Goal: Task Accomplishment & Management: Use online tool/utility

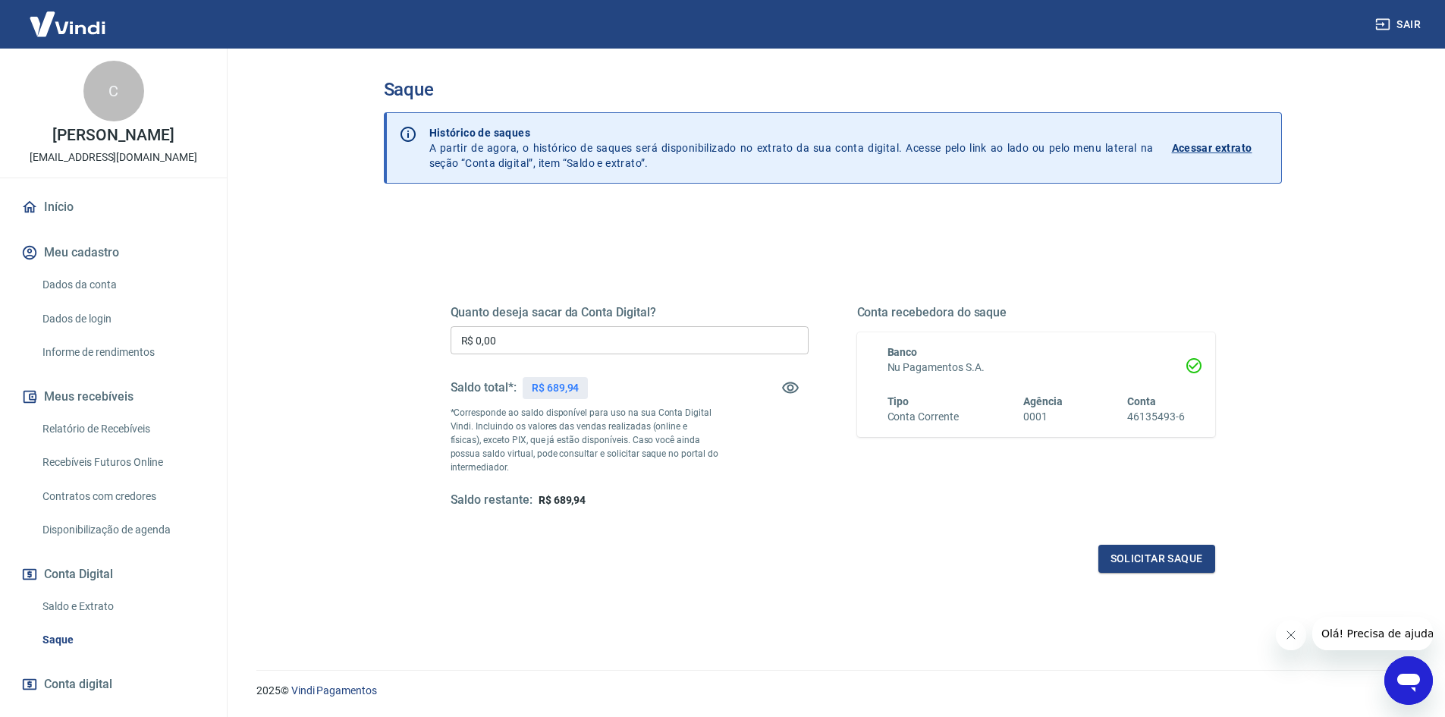
click at [543, 337] on input "R$ 0,00" at bounding box center [629, 340] width 358 height 28
type input "R$ 689,94"
click at [1144, 551] on button "Solicitar saque" at bounding box center [1156, 558] width 117 height 28
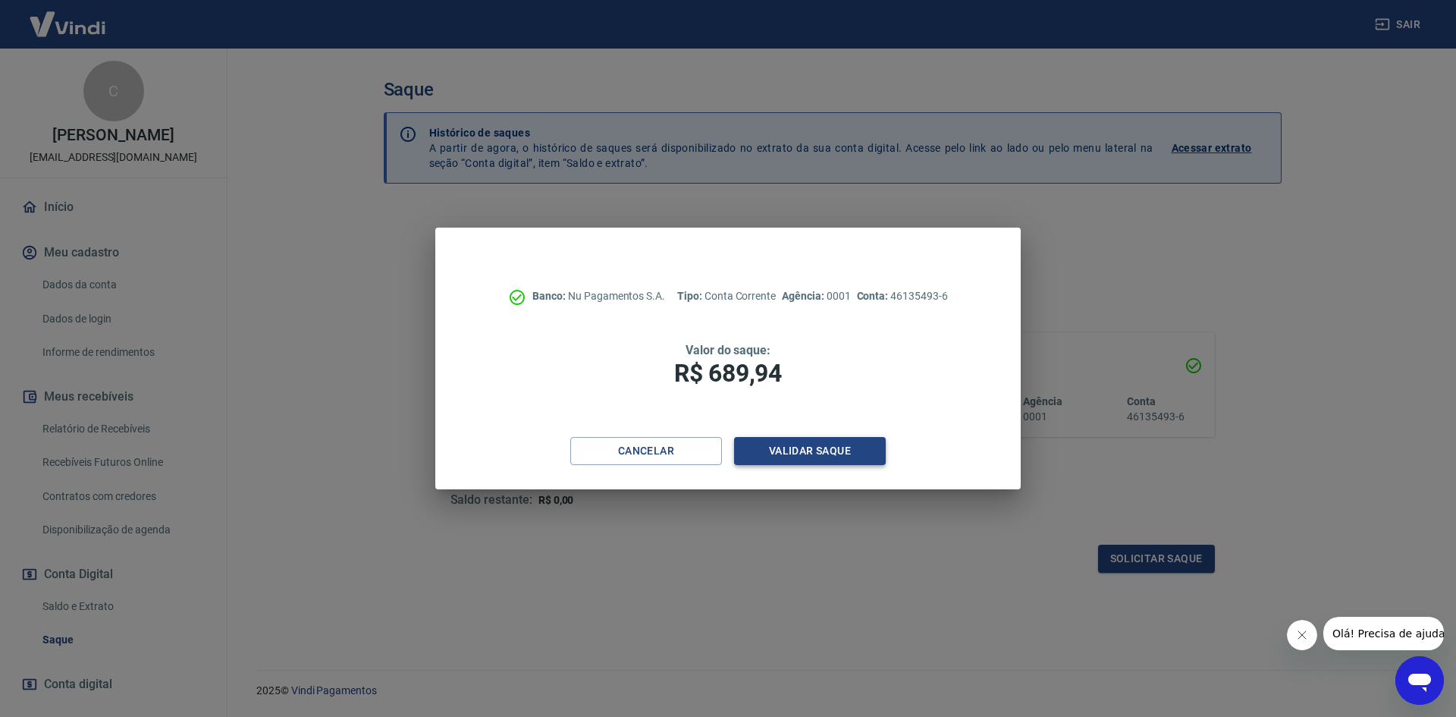
click at [833, 455] on button "Validar saque" at bounding box center [810, 451] width 152 height 28
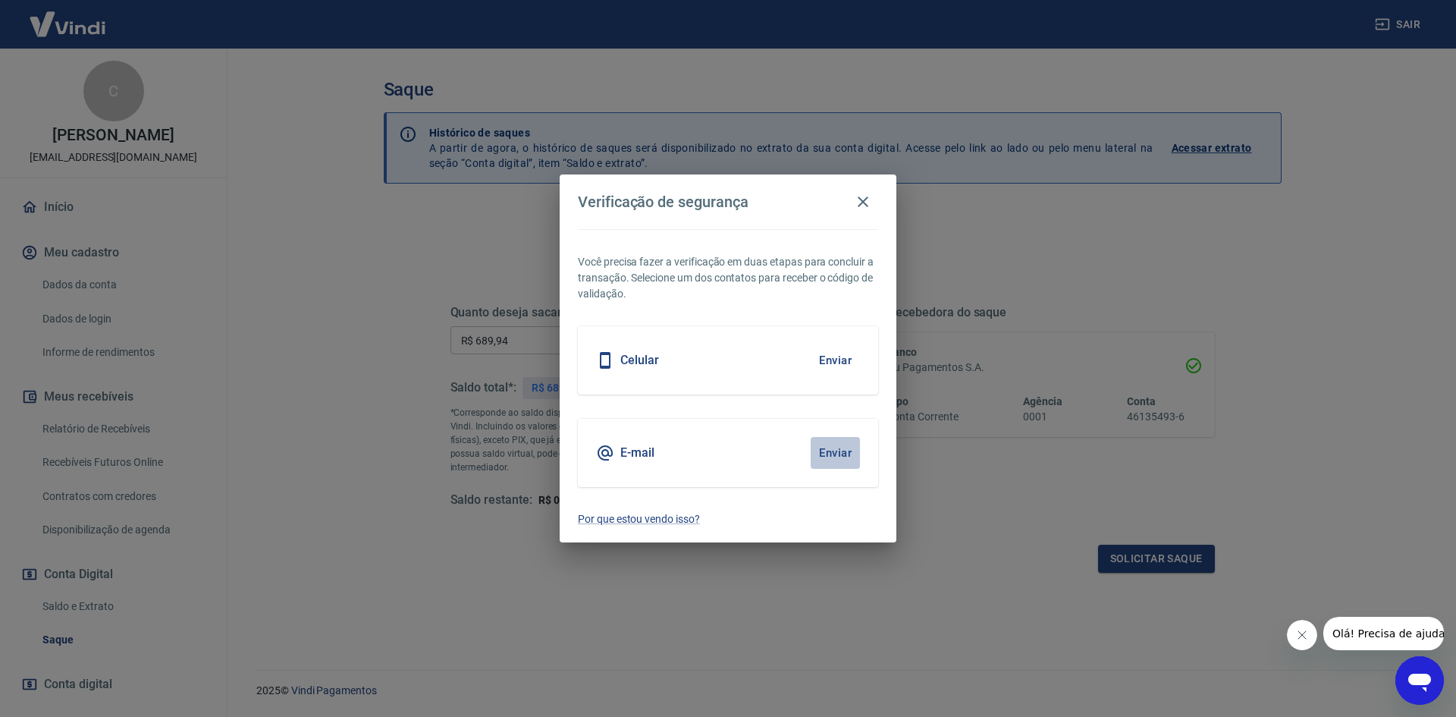
click at [833, 453] on button "Enviar" at bounding box center [835, 453] width 49 height 32
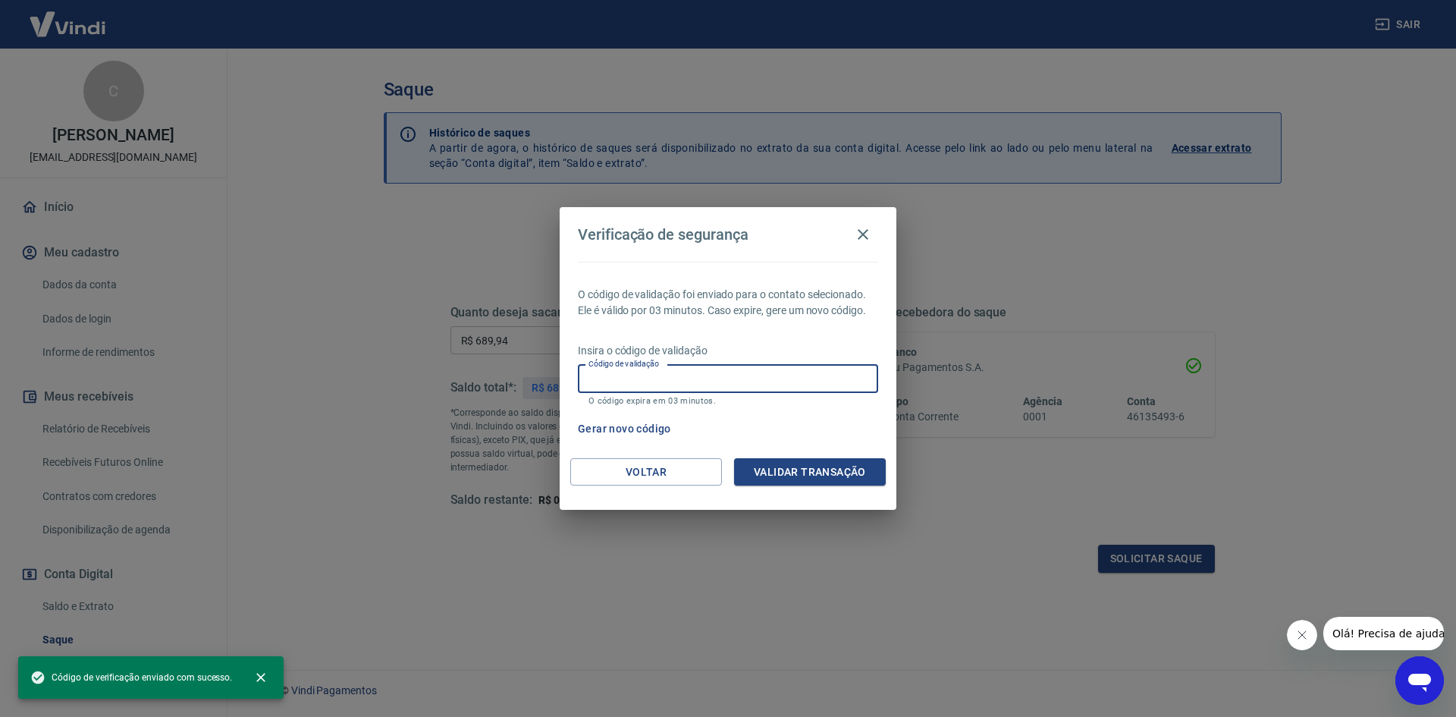
click at [758, 380] on input "Código de validação" at bounding box center [728, 379] width 300 height 28
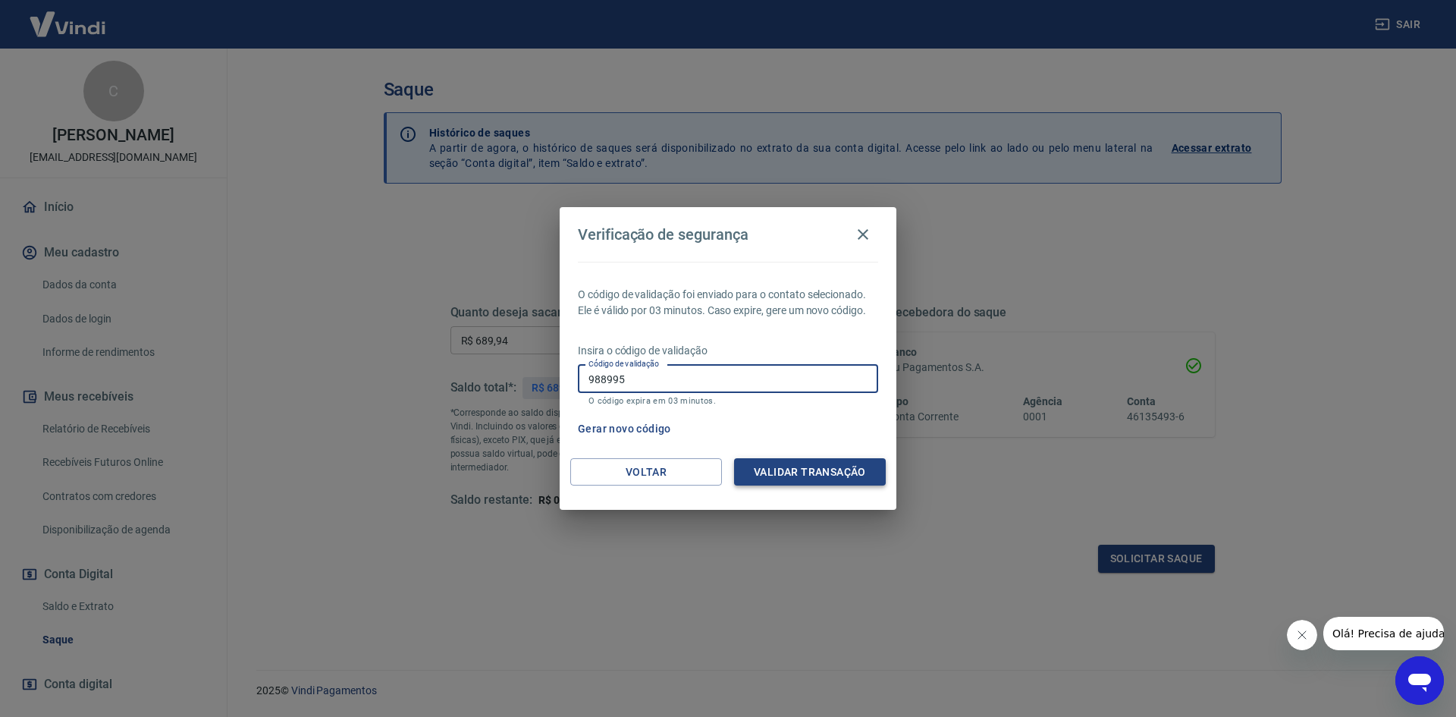
type input "988995"
click at [808, 458] on button "Validar transação" at bounding box center [810, 472] width 152 height 28
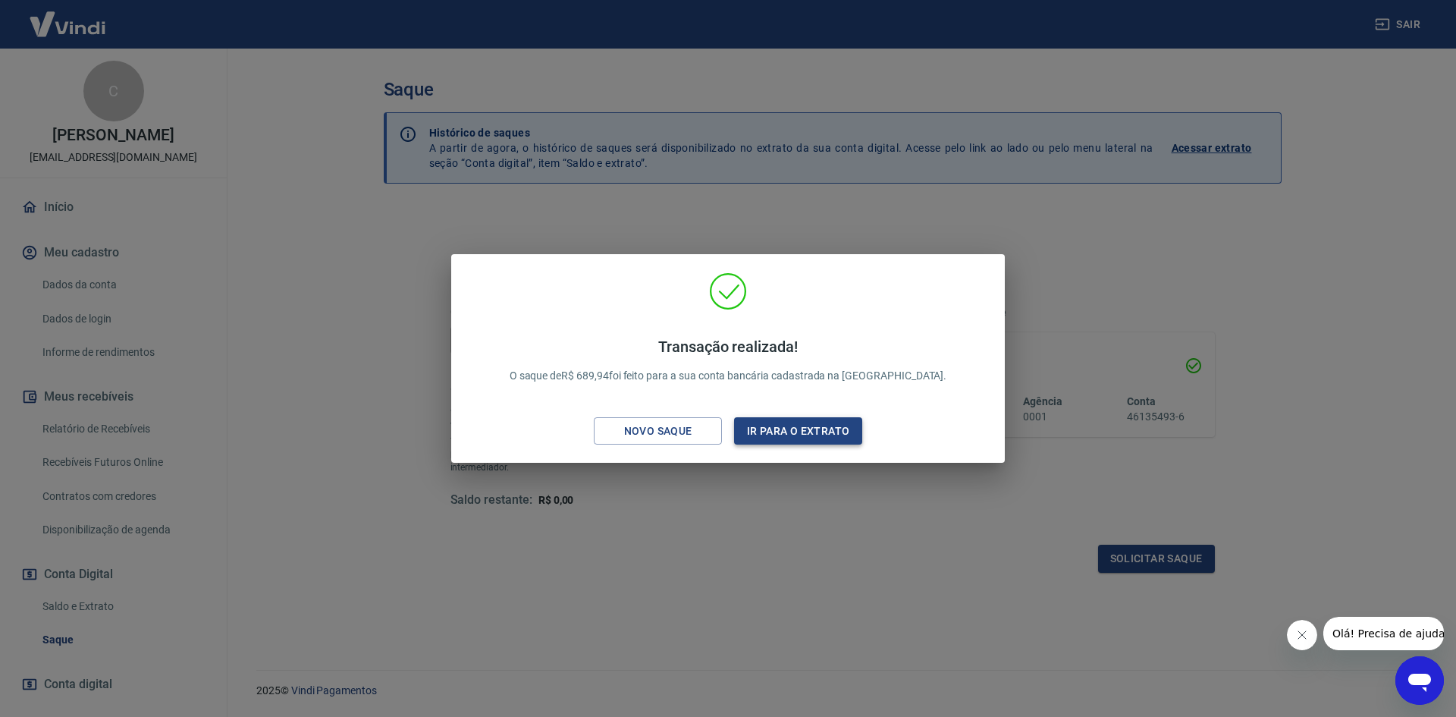
click at [812, 433] on button "Ir para o extrato" at bounding box center [798, 431] width 128 height 28
